Goal: Transaction & Acquisition: Subscribe to service/newsletter

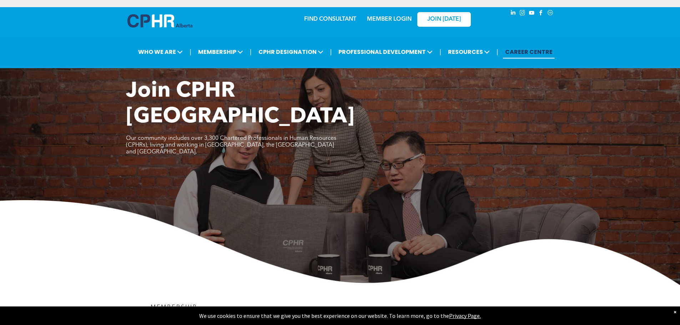
click at [542, 53] on link "CAREER CENTRE" at bounding box center [529, 51] width 52 height 13
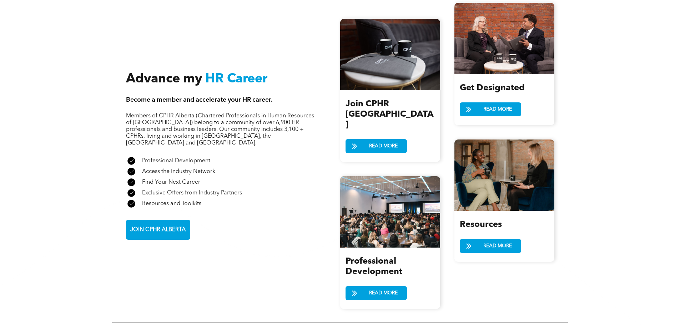
scroll to position [785, 0]
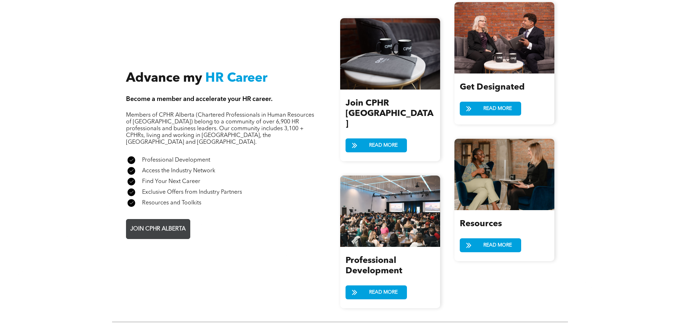
click at [161, 222] on span "JOIN CPHR ALBERTA" at bounding box center [158, 229] width 60 height 14
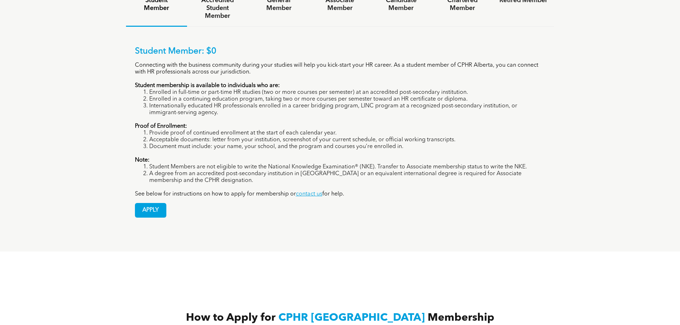
scroll to position [552, 0]
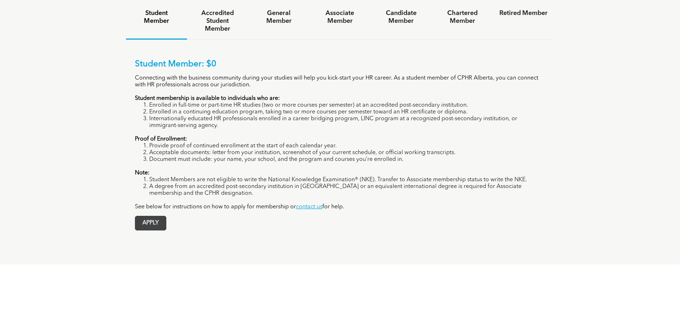
click at [153, 216] on span "APPLY" at bounding box center [150, 223] width 31 height 14
